Goal: Transaction & Acquisition: Purchase product/service

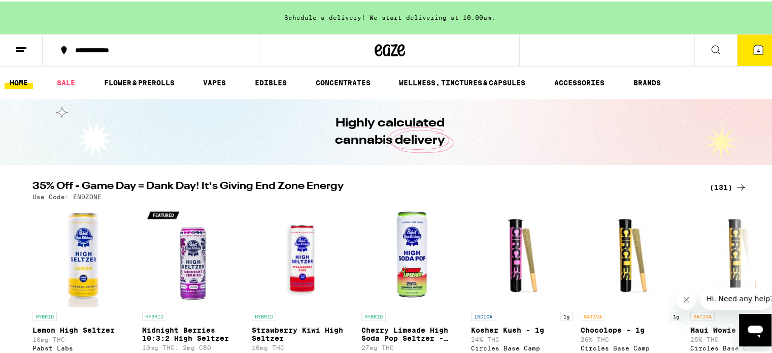
click at [754, 44] on icon at bounding box center [758, 48] width 9 height 9
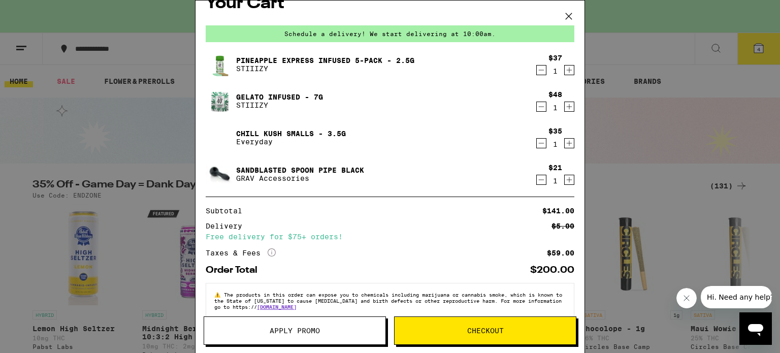
scroll to position [34, 0]
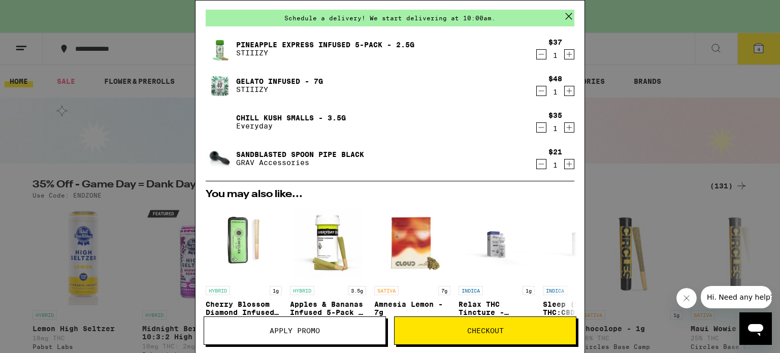
click at [537, 162] on icon "Decrement" at bounding box center [541, 164] width 9 height 12
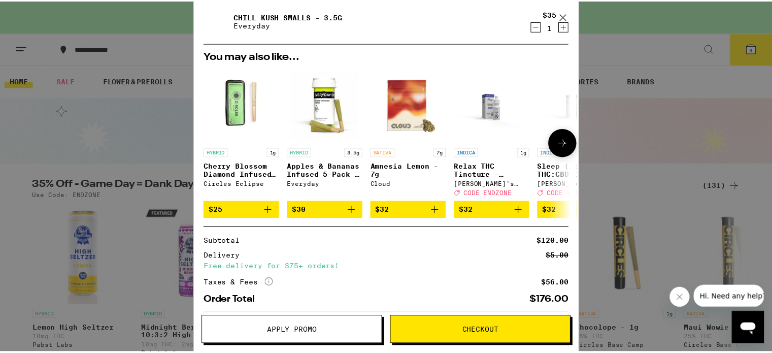
scroll to position [185, 0]
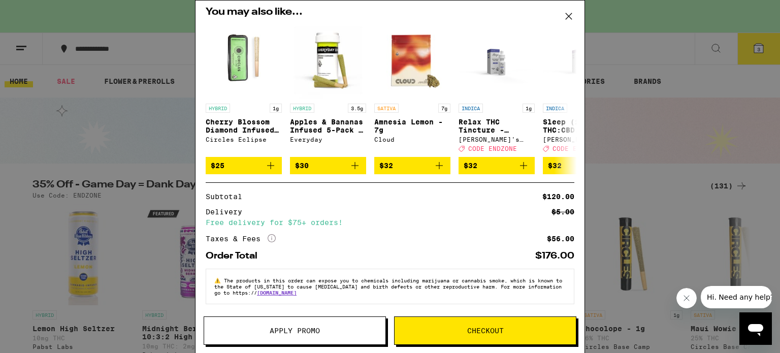
click at [569, 12] on icon at bounding box center [568, 16] width 15 height 15
